Goal: Navigation & Orientation: Find specific page/section

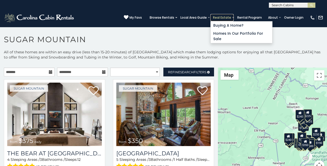
click at [229, 14] on link "Real Estate" at bounding box center [221, 17] width 23 height 7
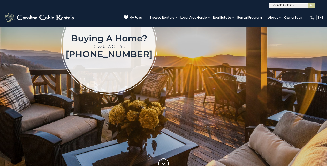
scroll to position [118, 0]
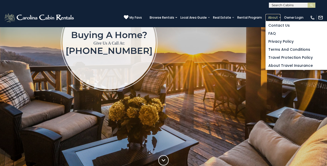
click at [278, 14] on link "About" at bounding box center [273, 17] width 15 height 7
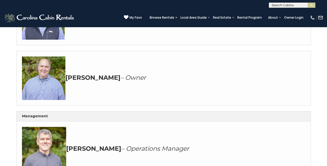
scroll to position [166, 0]
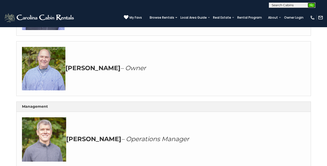
click at [311, 5] on img "submit" at bounding box center [312, 5] width 4 height 4
